Goal: Transaction & Acquisition: Purchase product/service

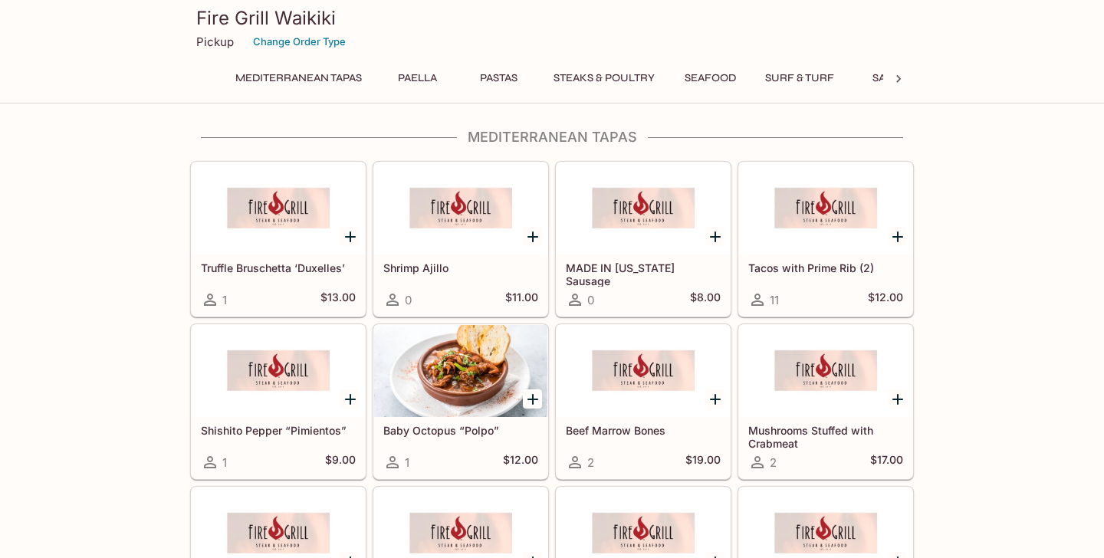
click at [219, 46] on p "Pickup" at bounding box center [215, 42] width 38 height 15
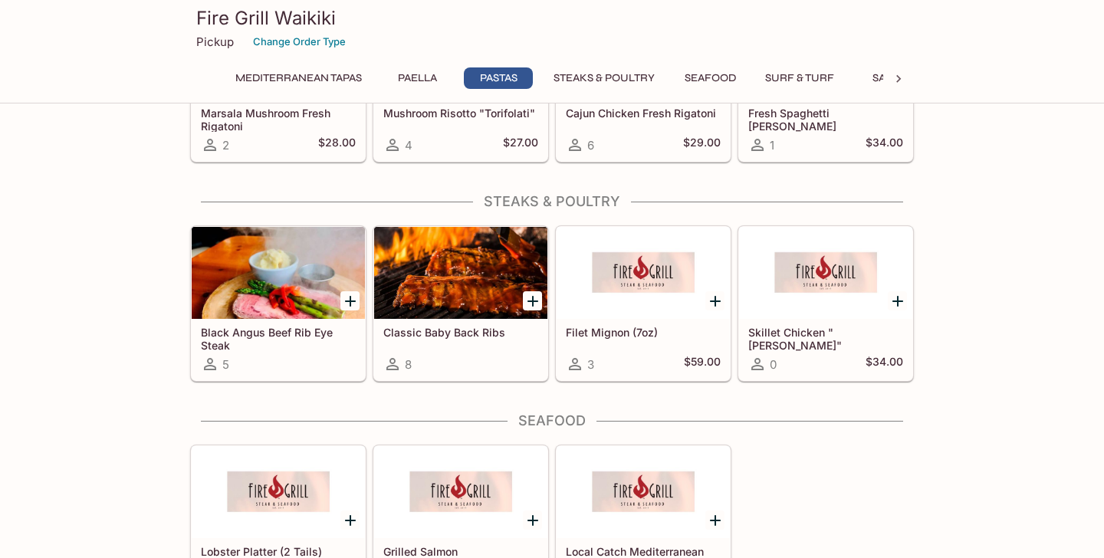
scroll to position [1247, 0]
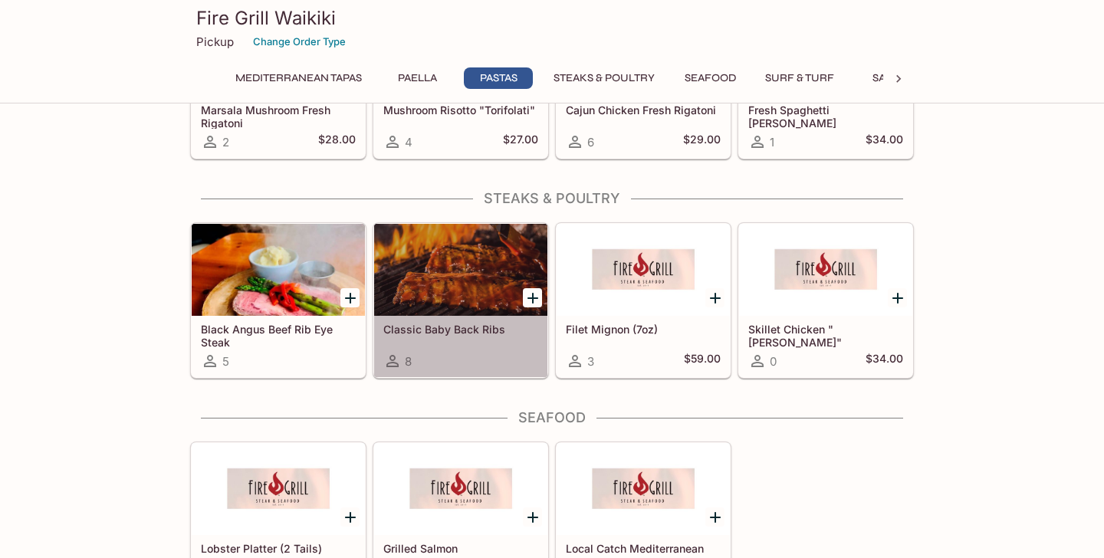
click at [424, 347] on div "Classic Baby Back Ribs 8" at bounding box center [460, 346] width 173 height 61
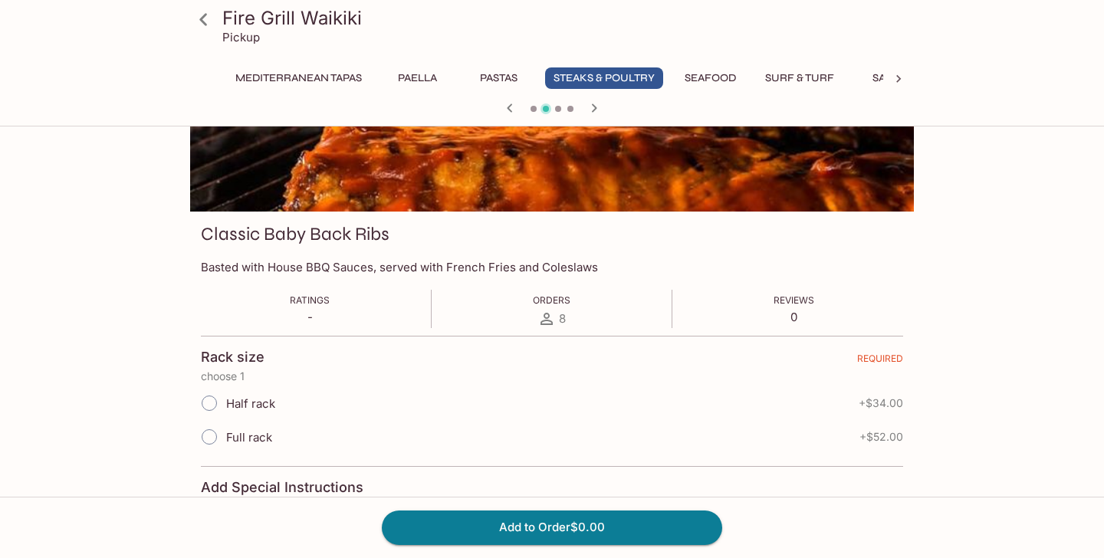
scroll to position [265, 0]
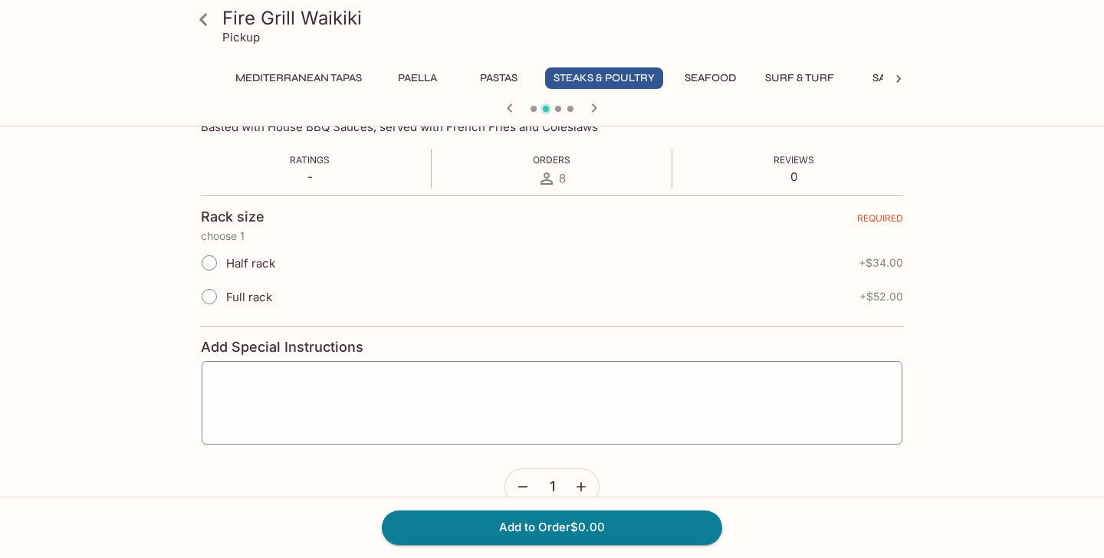
click at [211, 263] on input "Half rack" at bounding box center [209, 263] width 32 height 32
radio input "true"
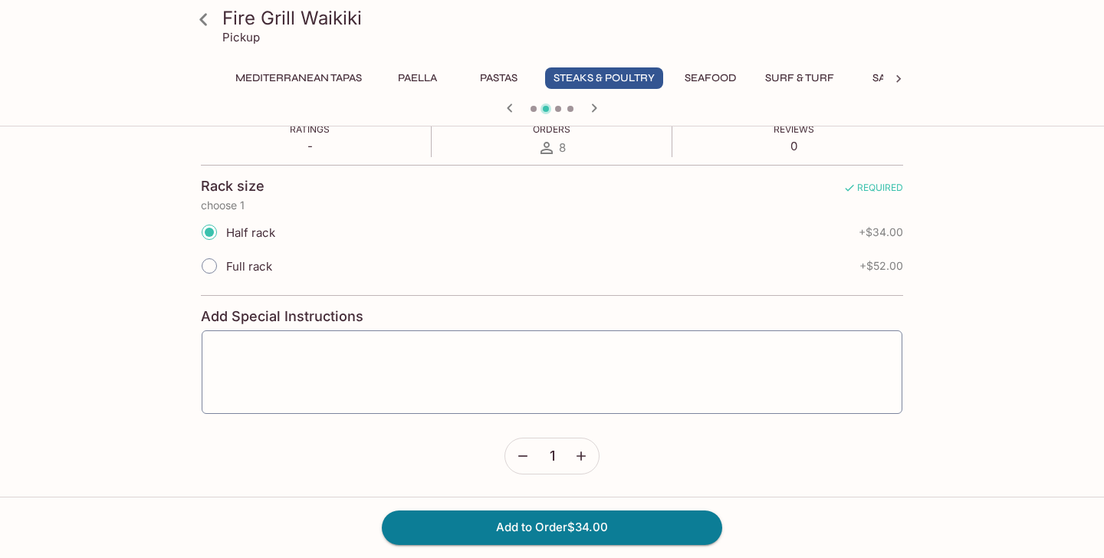
scroll to position [295, 0]
click at [581, 465] on button "button" at bounding box center [581, 456] width 35 height 35
click at [540, 529] on button "Add to Order $68.00" at bounding box center [552, 528] width 341 height 34
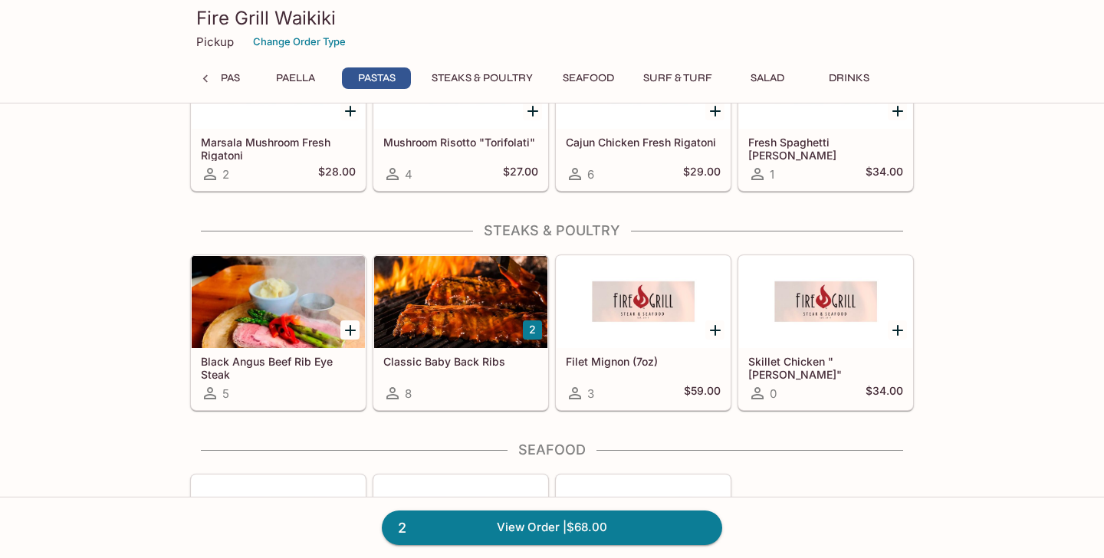
scroll to position [1227, 0]
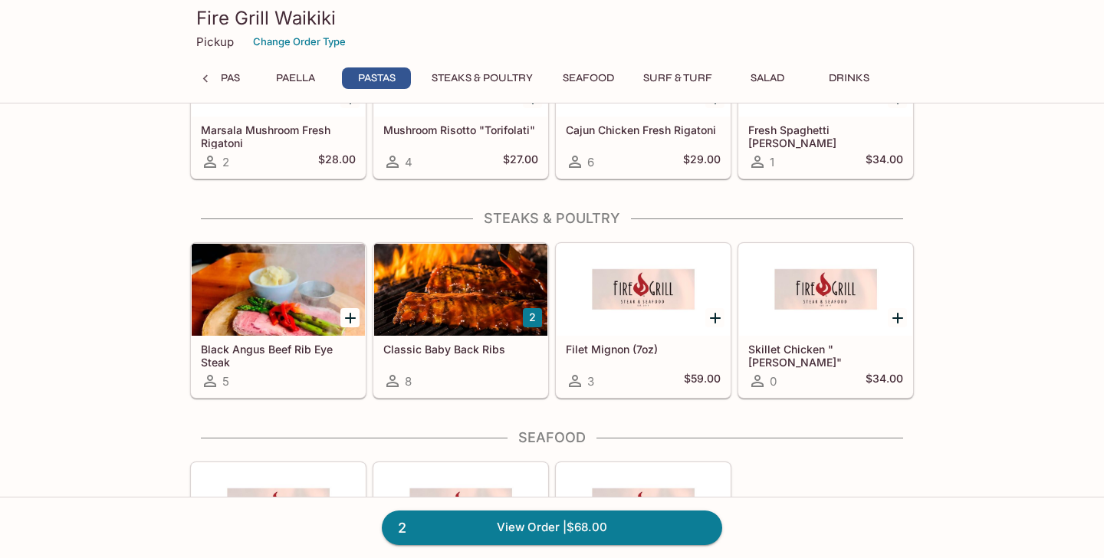
click at [410, 347] on h5 "Classic Baby Back Ribs" at bounding box center [460, 349] width 155 height 13
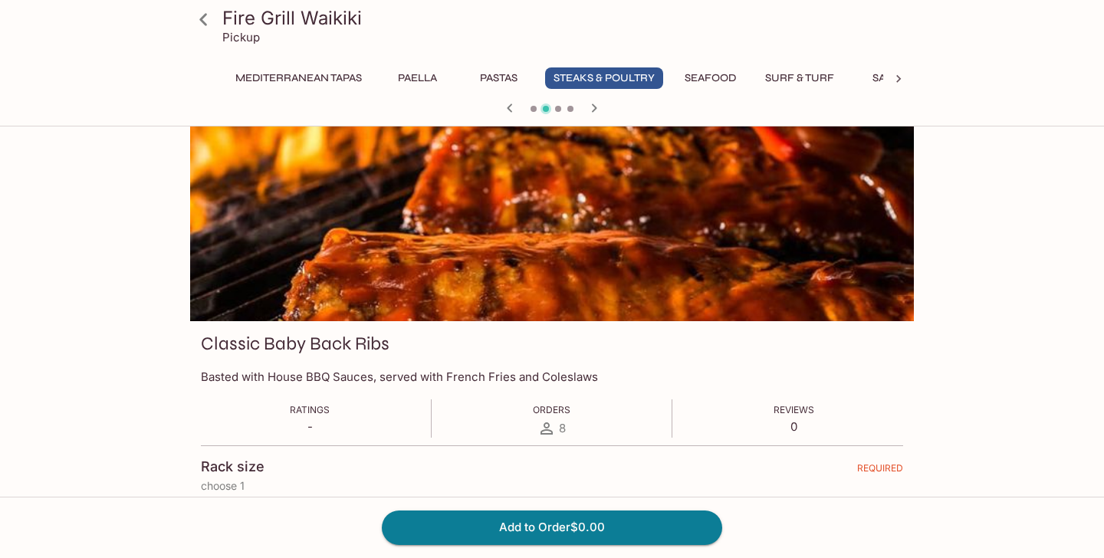
scroll to position [38, 0]
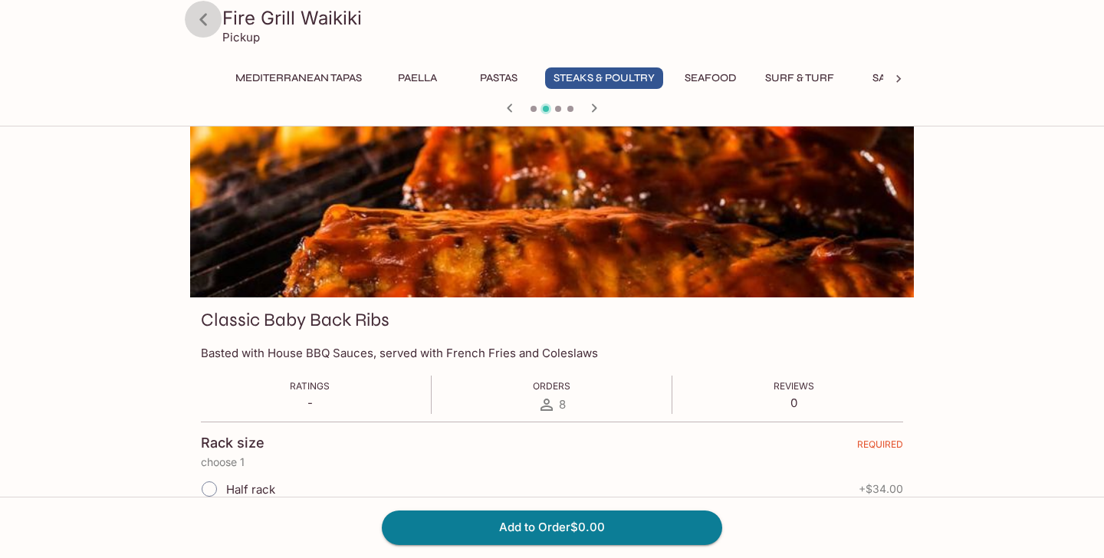
click at [205, 21] on icon at bounding box center [203, 19] width 27 height 27
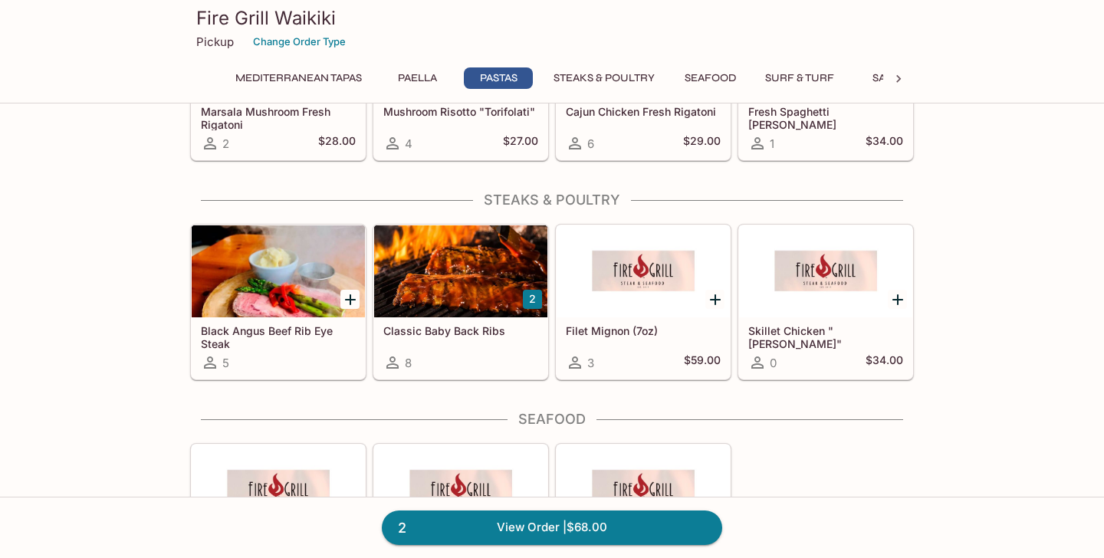
scroll to position [1247, 0]
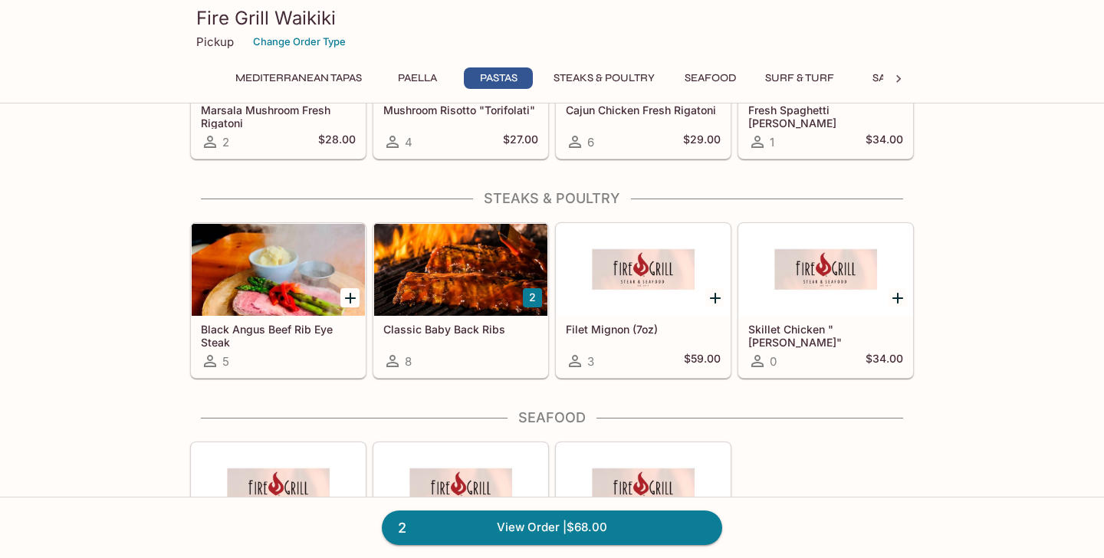
click at [273, 332] on h5 "Black Angus Beef Rib Eye Steak" at bounding box center [278, 335] width 155 height 25
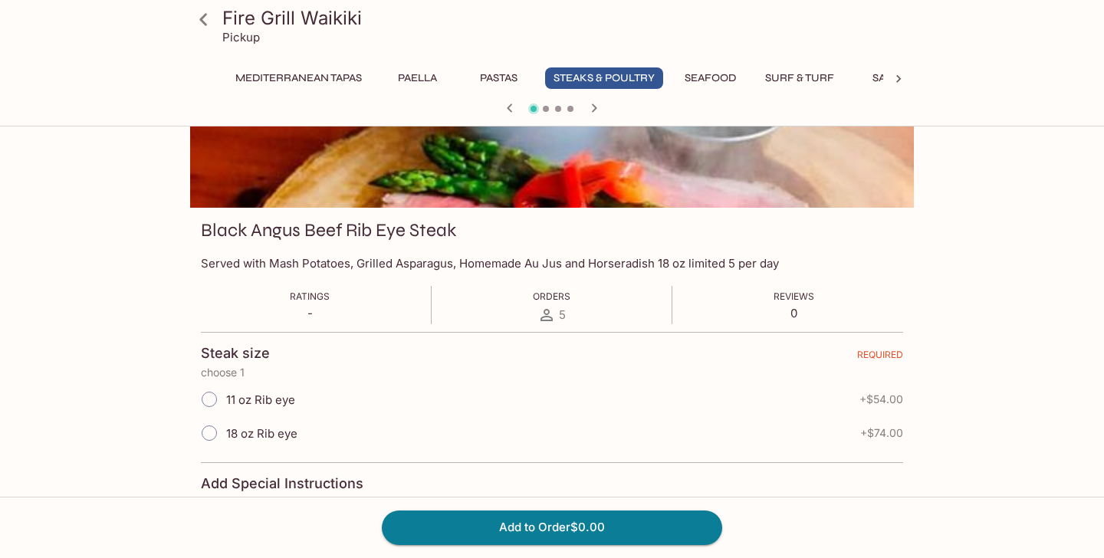
scroll to position [148, 0]
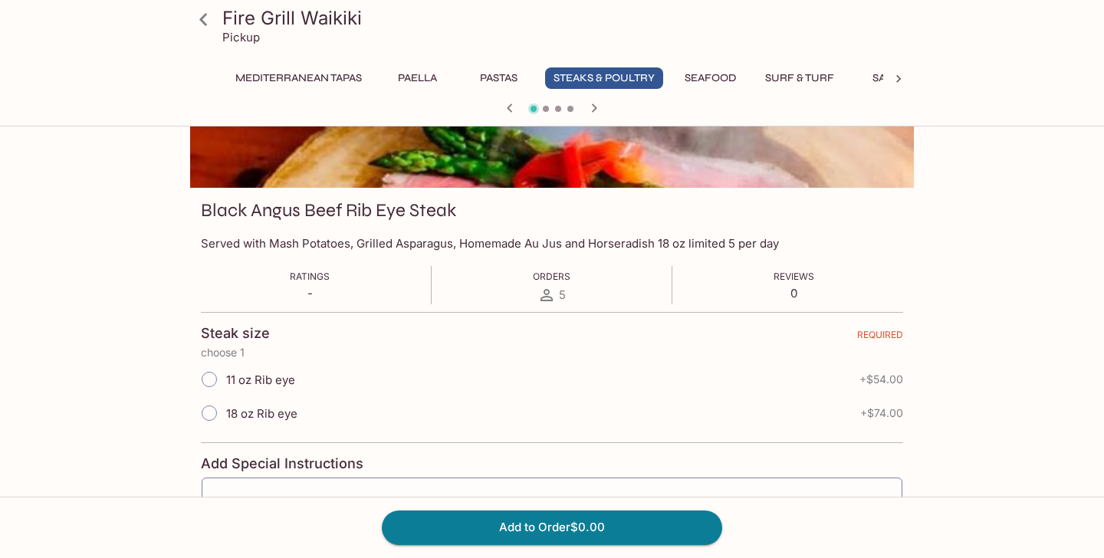
click at [235, 382] on span "11 oz Rib eye" at bounding box center [260, 380] width 69 height 15
click at [225, 382] on input "11 oz Rib eye" at bounding box center [209, 380] width 32 height 32
radio input "true"
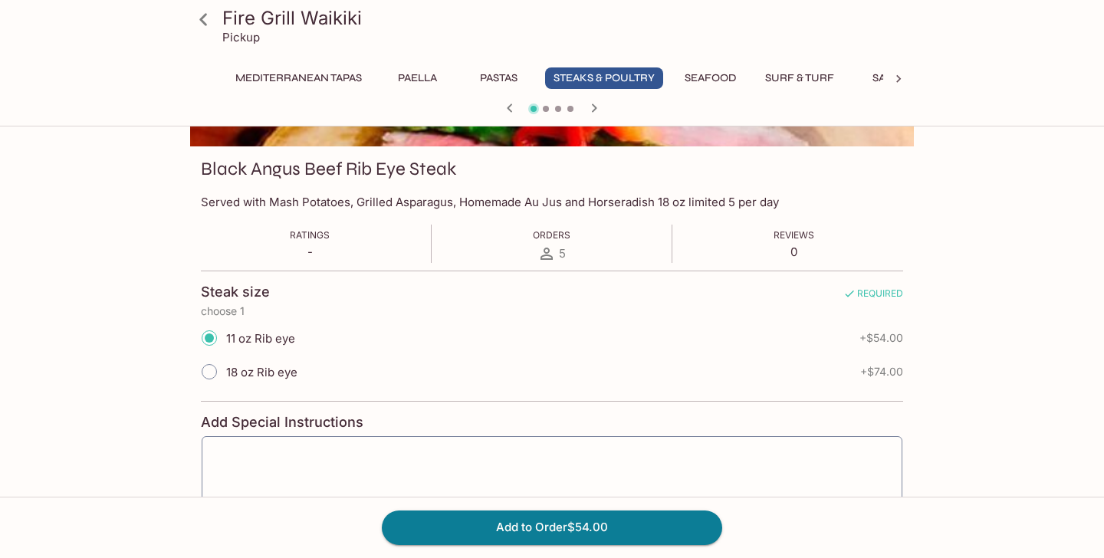
scroll to position [189, 0]
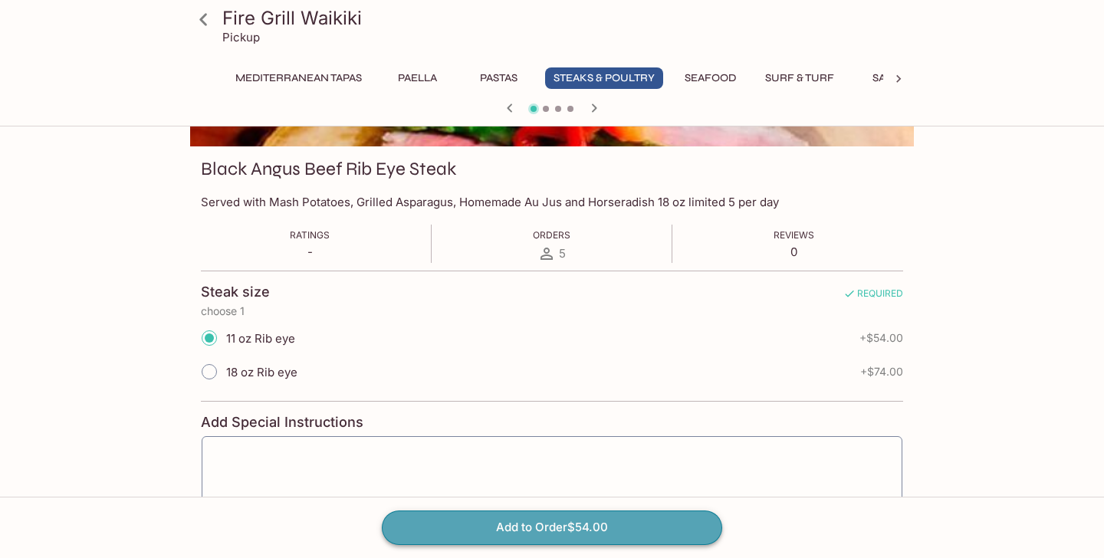
click at [473, 518] on button "Add to Order $54.00" at bounding box center [552, 528] width 341 height 34
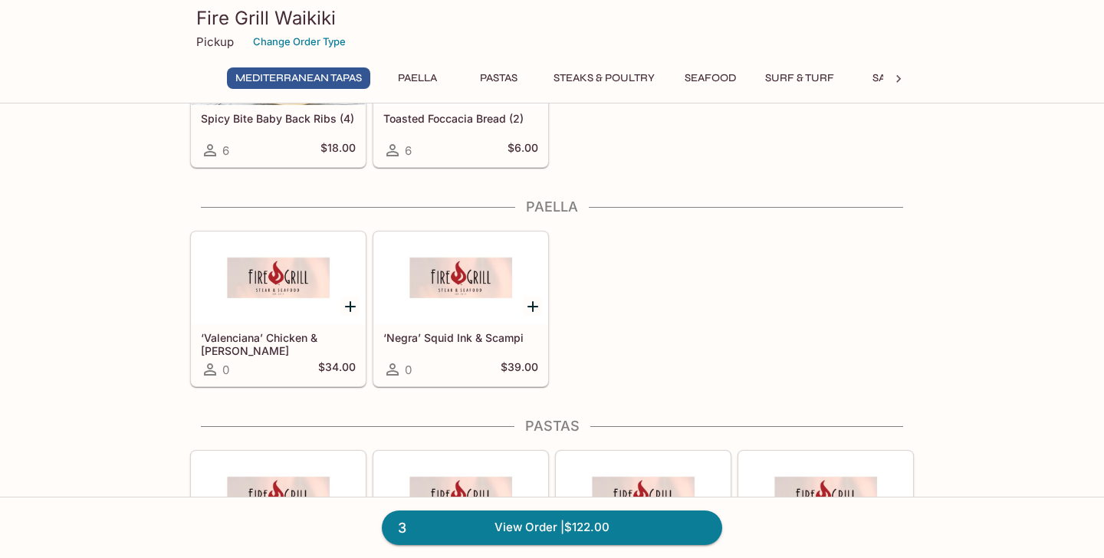
scroll to position [820, 0]
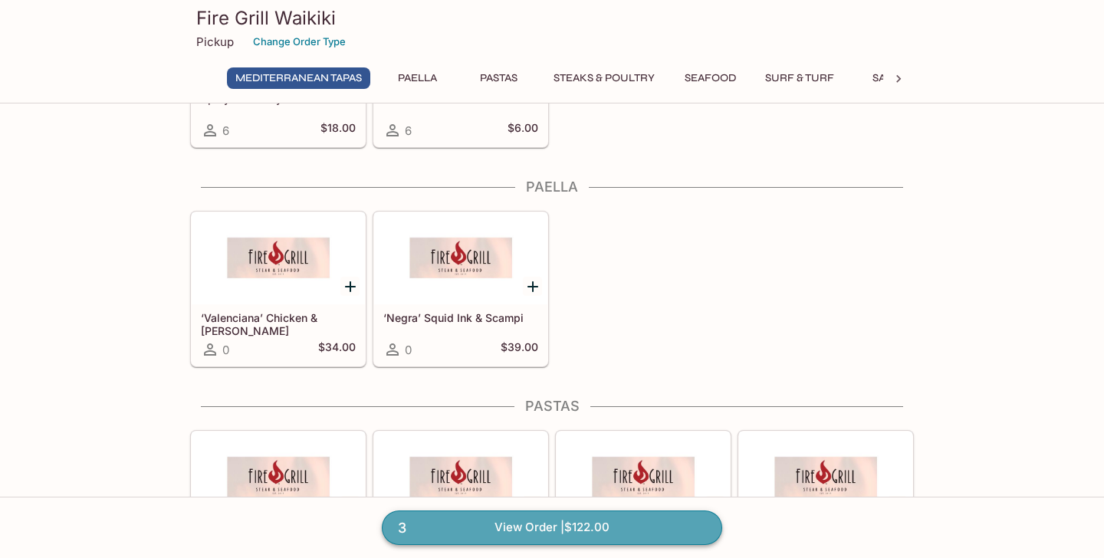
click at [600, 532] on link "3 View Order | $122.00" at bounding box center [552, 528] width 341 height 34
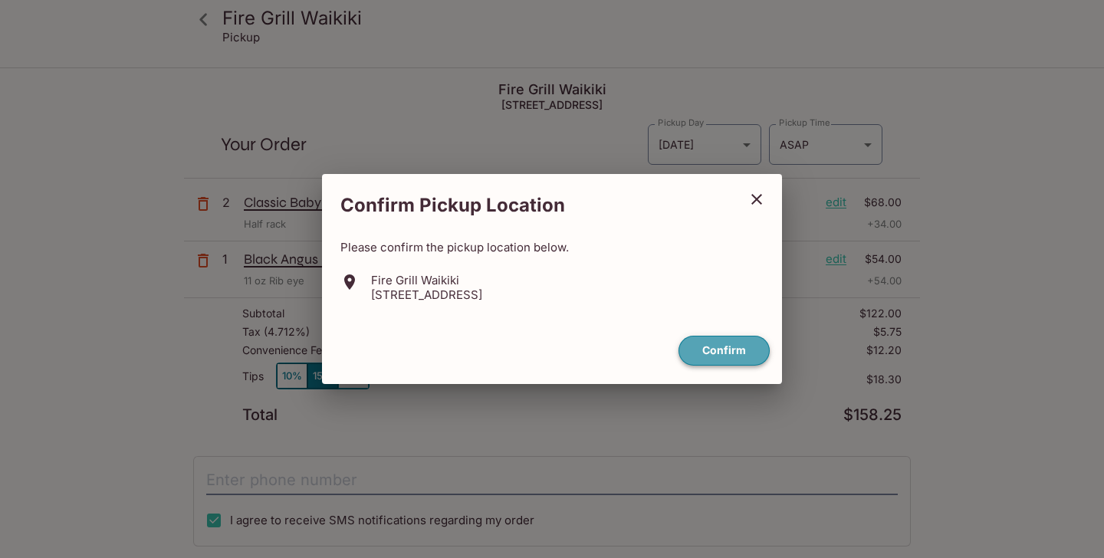
click at [738, 346] on button "Confirm" at bounding box center [724, 351] width 91 height 30
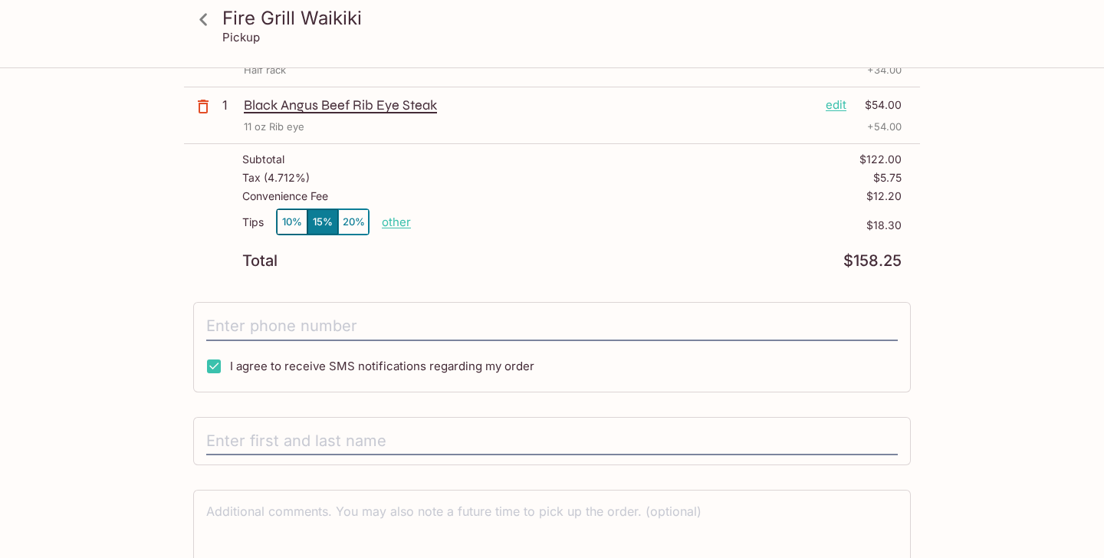
scroll to position [155, 0]
click at [295, 222] on button "10%" at bounding box center [292, 221] width 31 height 25
click at [391, 219] on p "other" at bounding box center [396, 221] width 29 height 15
type input "12.05"
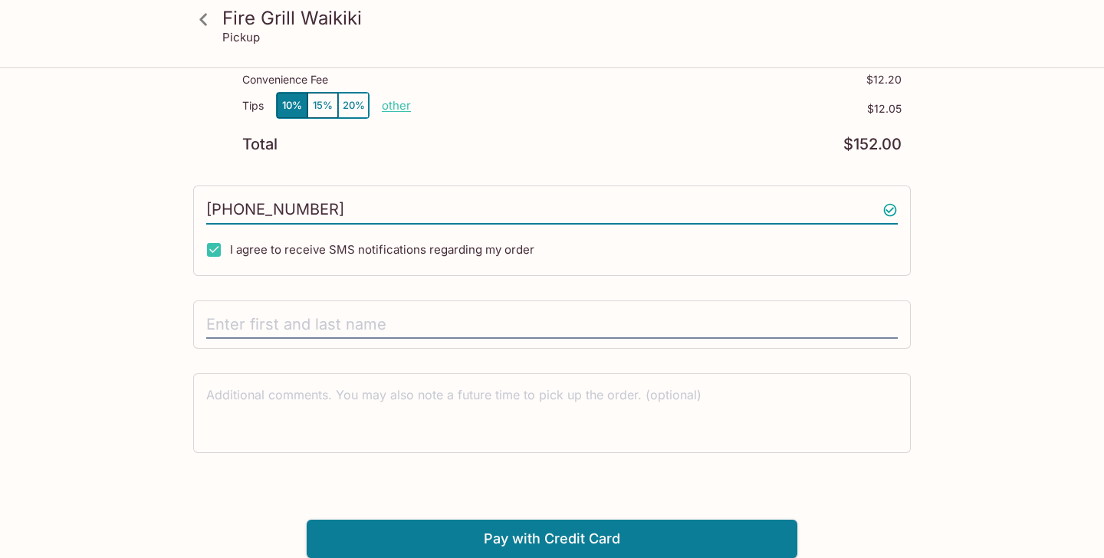
scroll to position [270, 0]
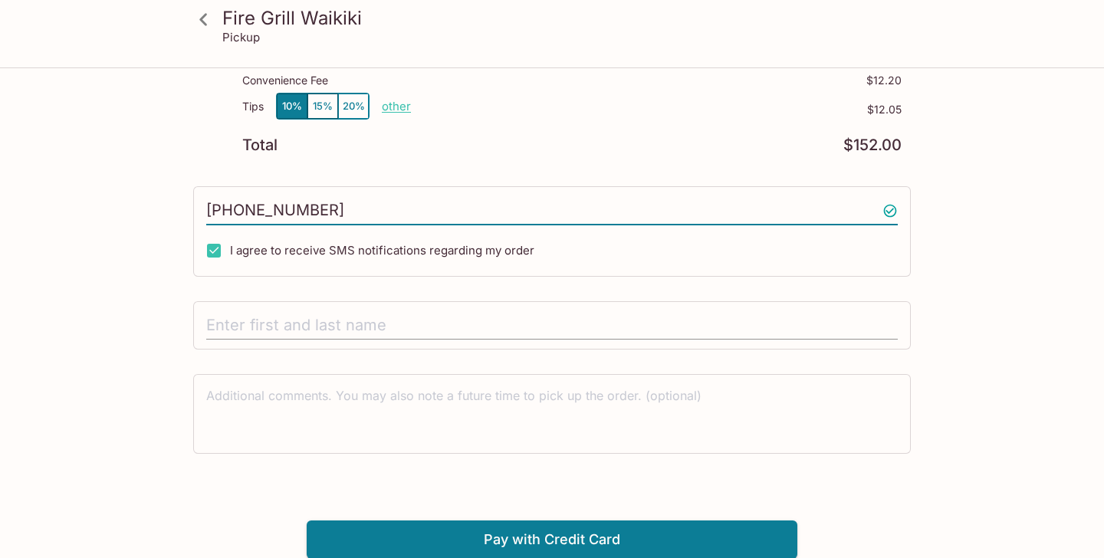
type input "[PHONE_NUMBER]"
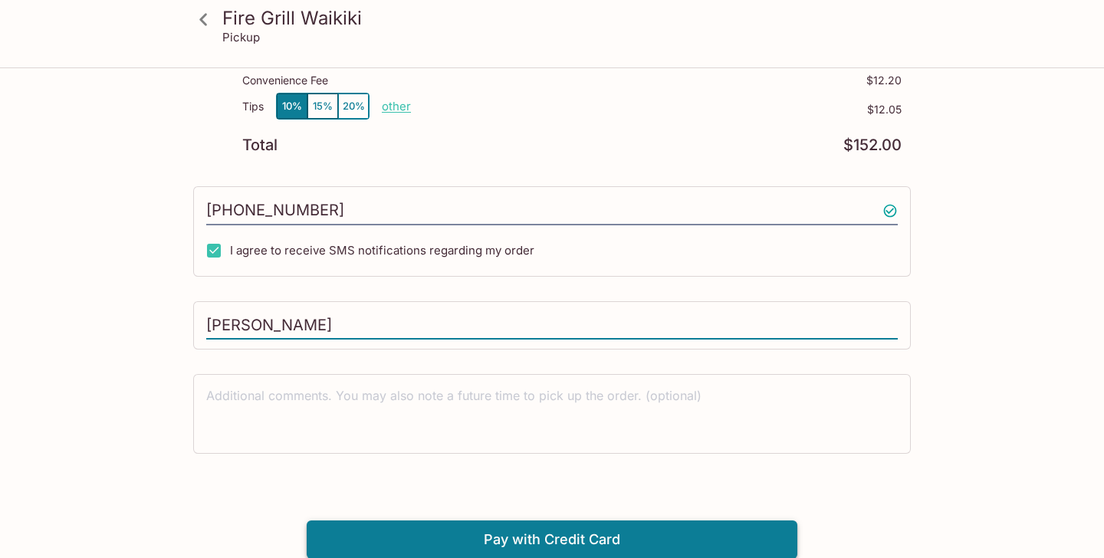
type input "[PERSON_NAME]"
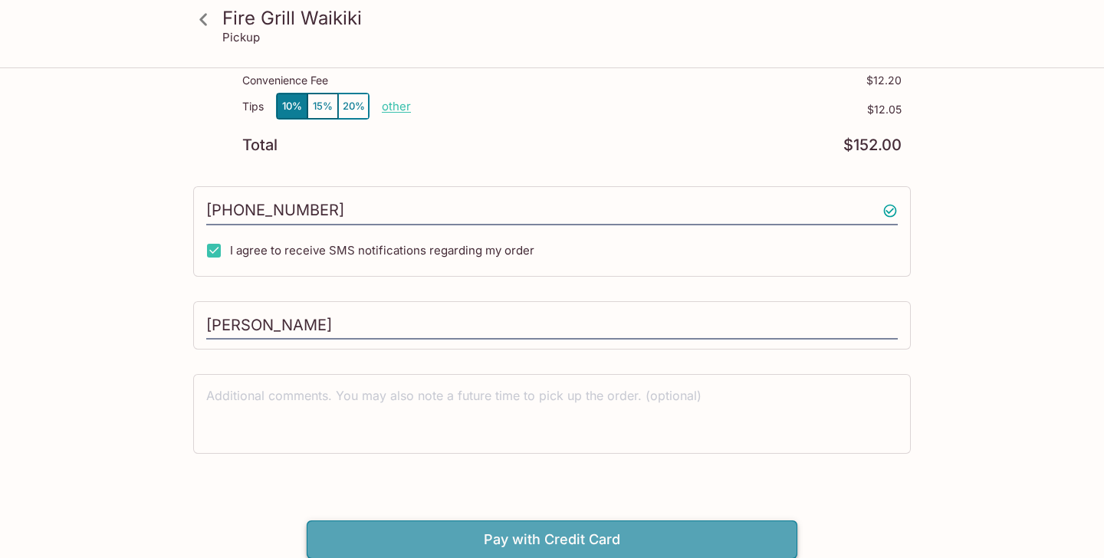
click at [551, 536] on button "Pay with Credit Card" at bounding box center [552, 540] width 491 height 38
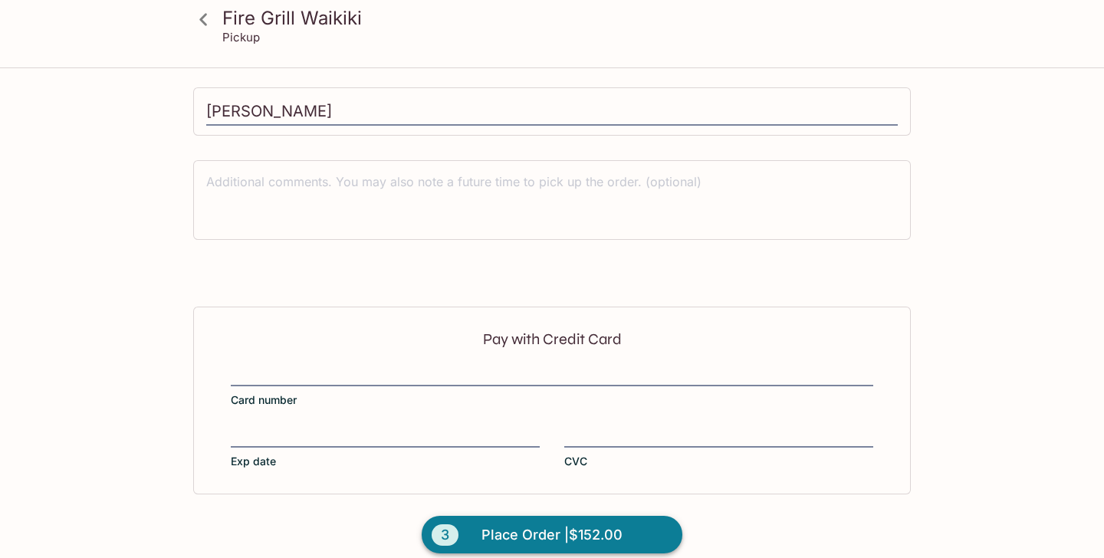
scroll to position [500, 0]
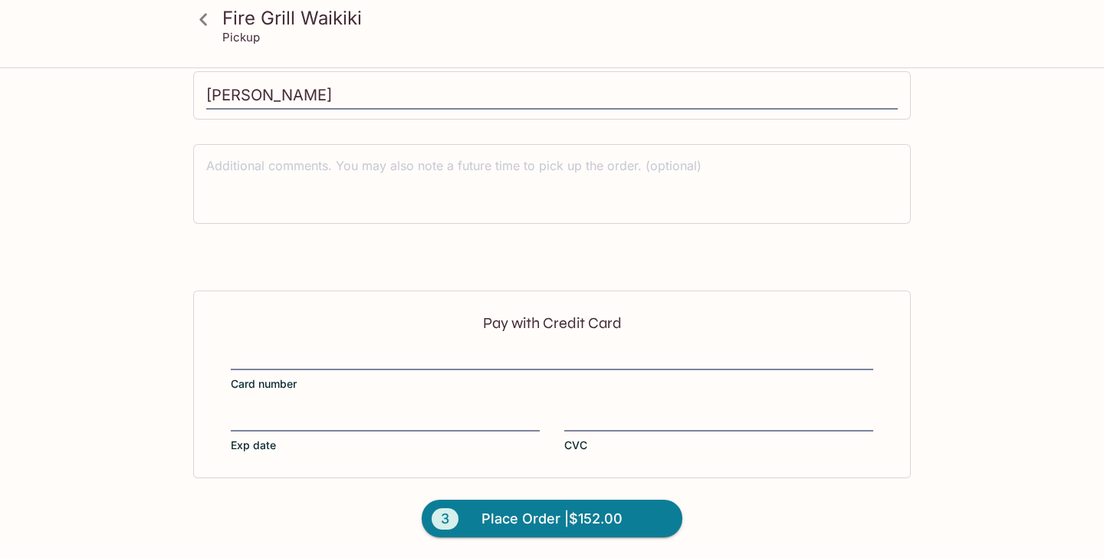
click at [387, 351] on div at bounding box center [552, 359] width 643 height 17
click at [387, 350] on input "Card number" at bounding box center [552, 350] width 643 height 1
click at [588, 430] on label "CVC" at bounding box center [719, 431] width 309 height 43
click at [588, 412] on input "CVC" at bounding box center [719, 411] width 309 height 1
click at [482, 481] on div "3 Place Order | $152.00" at bounding box center [552, 519] width 304 height 81
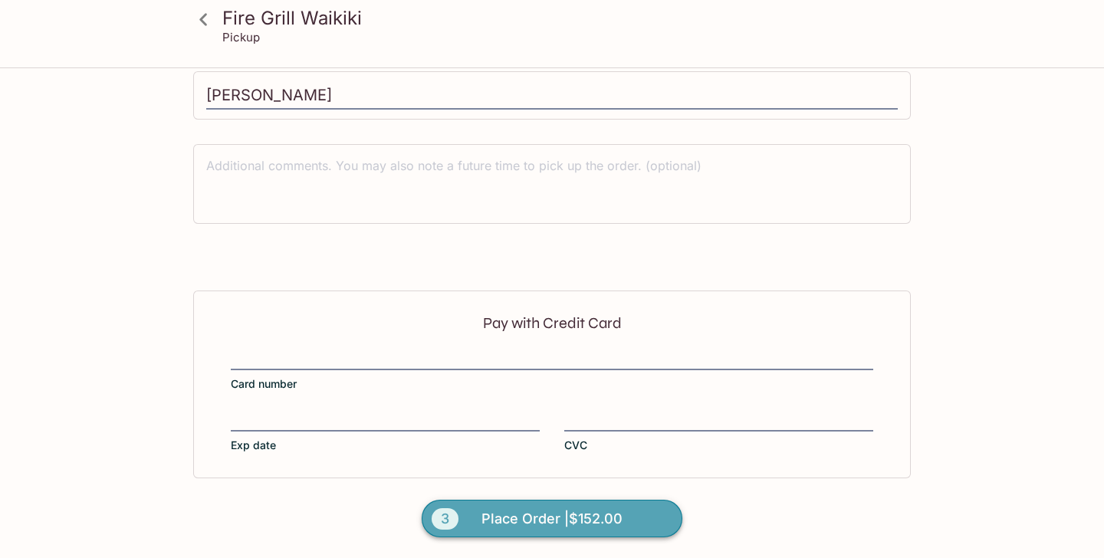
click at [544, 517] on span "Place Order | $152.00" at bounding box center [552, 519] width 141 height 25
